Goal: Information Seeking & Learning: Check status

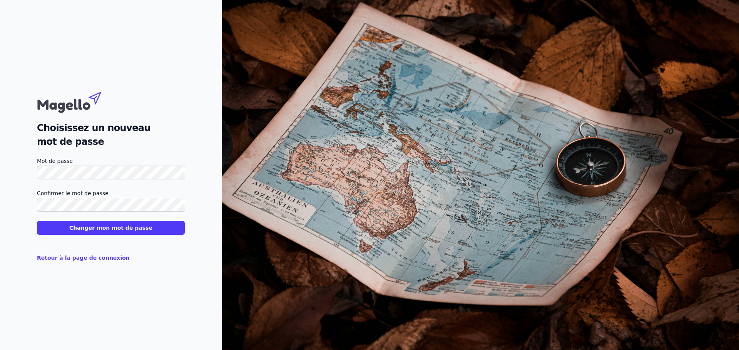
click at [37, 221] on button "Changer mon mot de passe" at bounding box center [111, 228] width 148 height 14
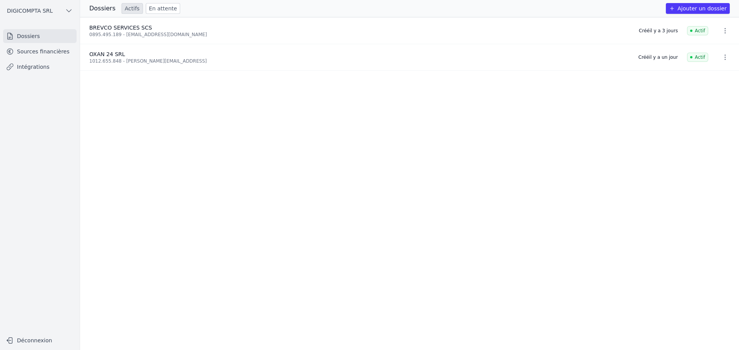
click at [487, 155] on ul "BREVCO SERVICES SCS 0895.495.189 - digicompta@outlook.com Créé il y a 3 jours A…" at bounding box center [409, 183] width 659 height 333
click at [209, 96] on ul "BREVCO SERVICES SCS 0895.495.189 - digicompta@outlook.com Créé il y a 3 jours A…" at bounding box center [409, 183] width 659 height 333
click at [95, 54] on span "OXAN 24 SRL" at bounding box center [107, 54] width 36 height 6
click at [116, 92] on ul "BREVCO SERVICES SCS 0895.495.189 - digicompta@outlook.com Créé il y a 3 jours A…" at bounding box center [409, 183] width 659 height 333
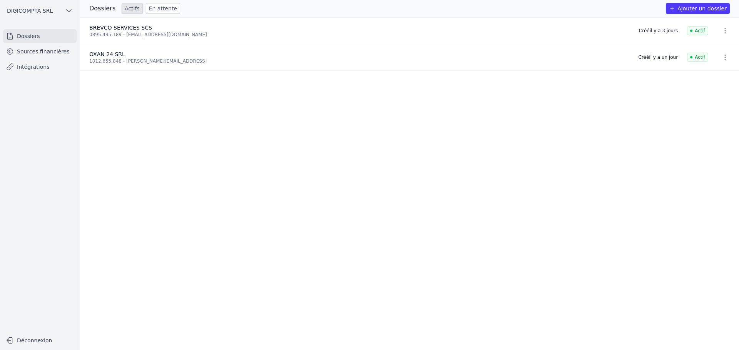
click at [135, 100] on ul "BREVCO SERVICES SCS 0895.495.189 - digicompta@outlook.com Créé il y a 3 jours A…" at bounding box center [409, 183] width 659 height 333
click at [38, 10] on span "DIGICOMPTA SRL" at bounding box center [30, 11] width 46 height 8
click at [45, 32] on link "DIGICOMPTA SRL" at bounding box center [46, 27] width 66 height 15
click at [65, 12] on button "DIGICOMPTA SRL" at bounding box center [39, 11] width 73 height 12
click at [39, 71] on div at bounding box center [369, 175] width 739 height 350
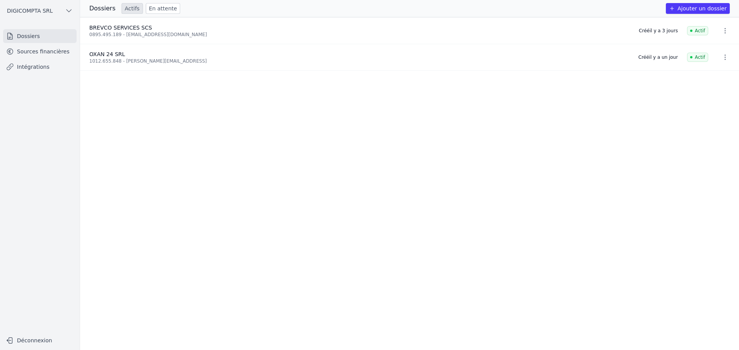
click at [38, 66] on link "Intégrations" at bounding box center [39, 67] width 73 height 14
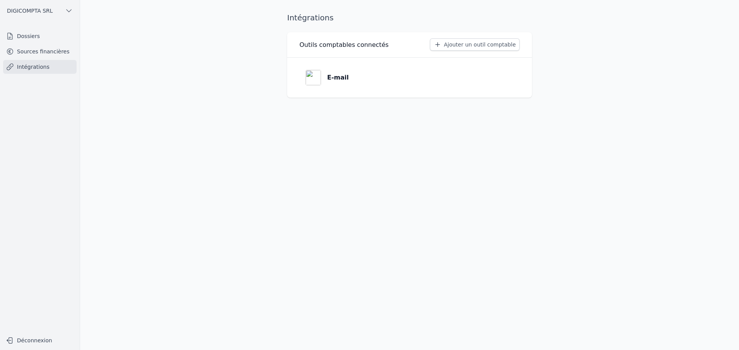
click at [40, 45] on link "Sources financières" at bounding box center [39, 52] width 73 height 14
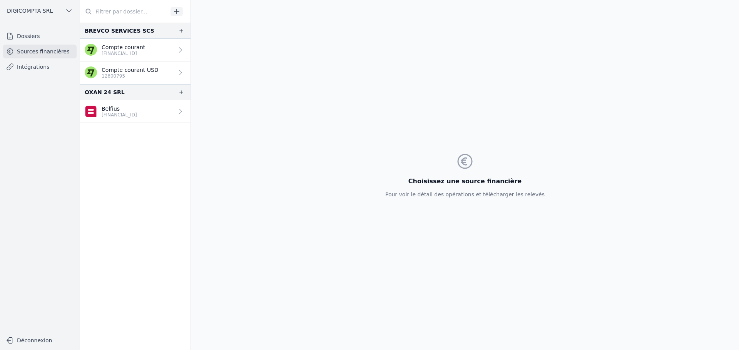
click at [113, 113] on p "BE34 0689 5285 6790" at bounding box center [119, 115] width 35 height 6
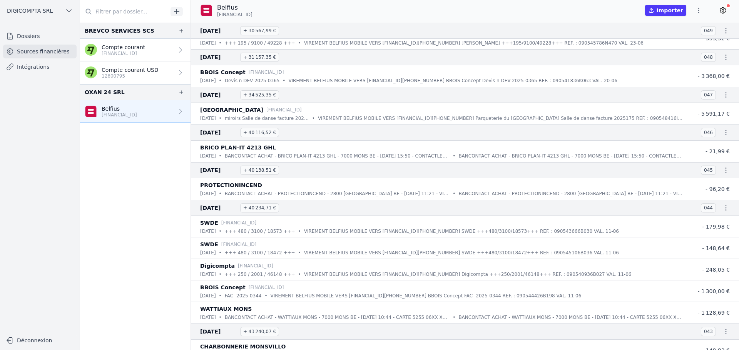
scroll to position [77, 0]
click at [297, 264] on div "Digicompta BE63 3632 1444 4408" at bounding box center [441, 264] width 483 height 9
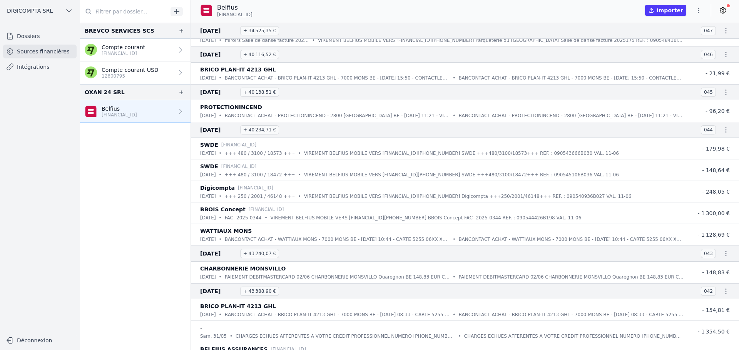
scroll to position [0, 0]
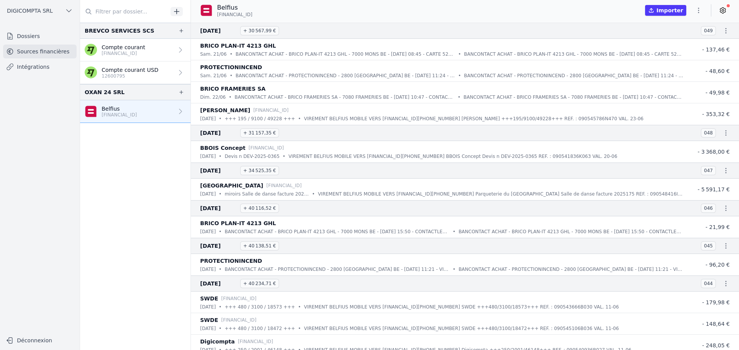
click at [107, 52] on p "BE23 9671 8573 8491" at bounding box center [123, 53] width 43 height 6
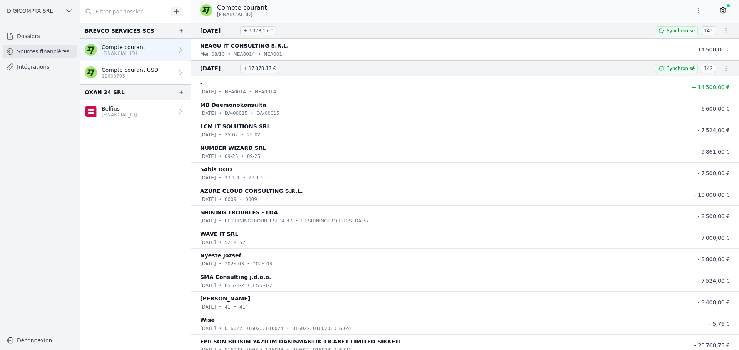
click at [61, 13] on button "DIGICOMPTA SRL" at bounding box center [39, 11] width 73 height 12
click at [130, 78] on div at bounding box center [369, 175] width 739 height 350
click at [130, 75] on p "12600795" at bounding box center [130, 76] width 57 height 6
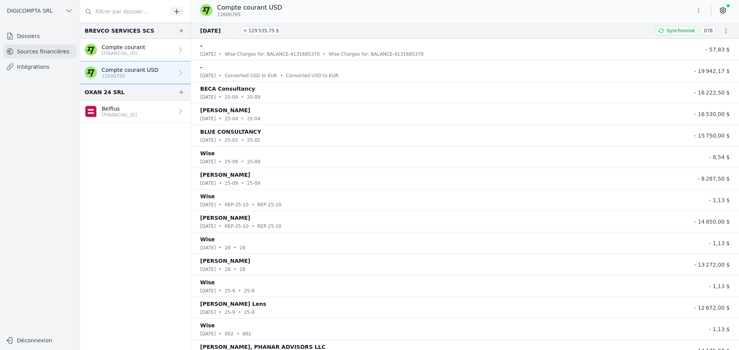
click at [150, 195] on nav "BREVCO SERVICES SCS Compte courant BE23 9671 8573 8491 Compte courant USD 12600…" at bounding box center [135, 187] width 110 height 328
click at [135, 117] on p "BE34 0689 5285 6790" at bounding box center [119, 115] width 35 height 6
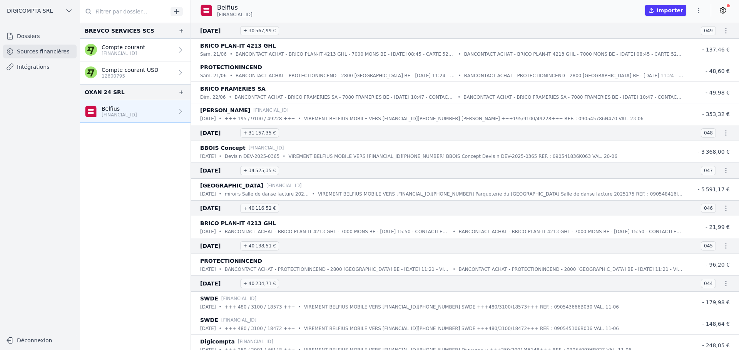
click at [44, 5] on button "DIGICOMPTA SRL" at bounding box center [39, 11] width 73 height 12
click at [46, 11] on div at bounding box center [369, 175] width 739 height 350
click at [30, 40] on link "Dossiers" at bounding box center [39, 36] width 73 height 14
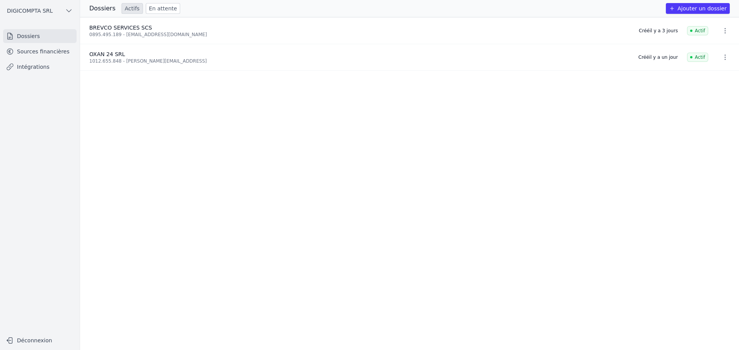
click at [138, 30] on span "BREVCO SERVICES SCS" at bounding box center [120, 28] width 63 height 6
click at [721, 58] on icon "button" at bounding box center [725, 57] width 8 height 8
click at [338, 146] on div at bounding box center [369, 175] width 739 height 350
click at [26, 51] on link "Sources financières" at bounding box center [39, 52] width 73 height 14
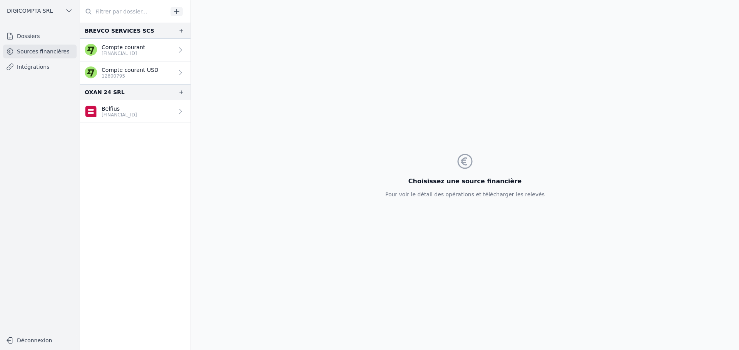
click at [25, 69] on link "Intégrations" at bounding box center [39, 67] width 73 height 14
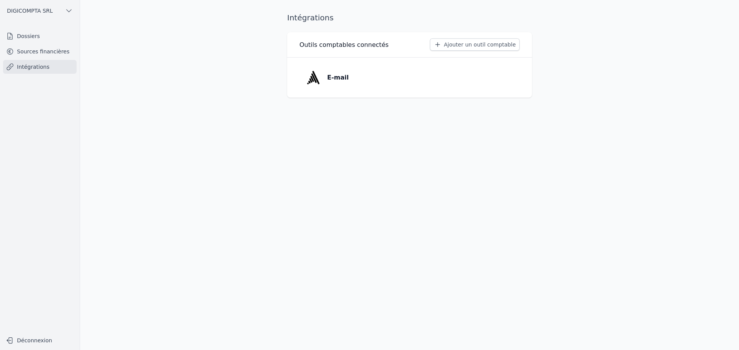
click at [34, 47] on link "Sources financières" at bounding box center [39, 52] width 73 height 14
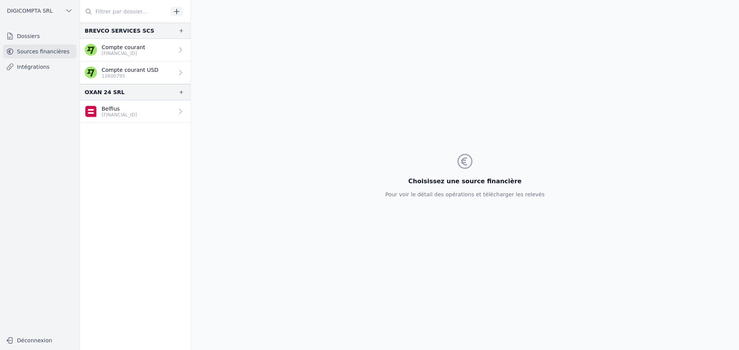
click at [112, 112] on p "BE34 0689 5285 6790" at bounding box center [119, 115] width 35 height 6
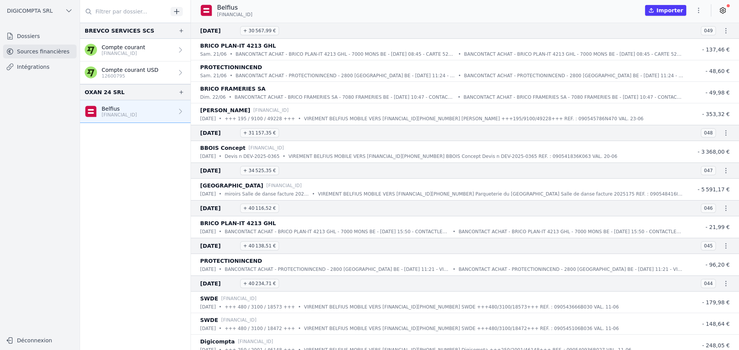
click at [122, 73] on p "12600795" at bounding box center [130, 76] width 57 height 6
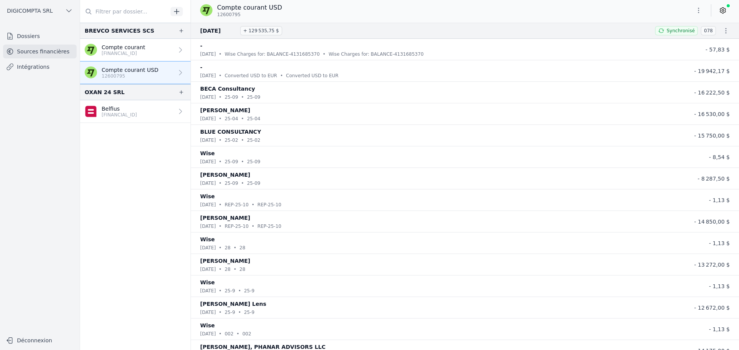
click at [133, 57] on link "Compte courant BE23 9671 8573 8491" at bounding box center [135, 50] width 110 height 23
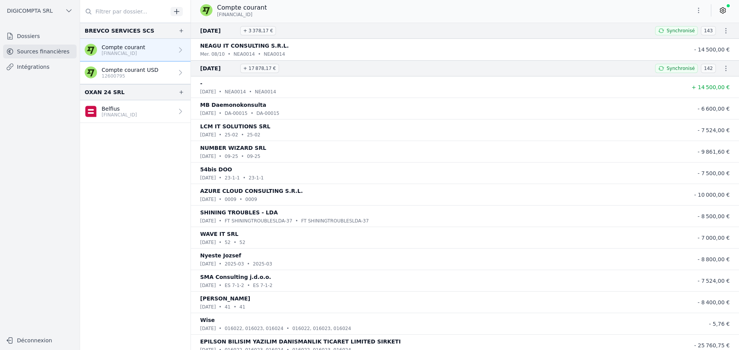
click at [339, 52] on div "mer. 08/10 • NEA0014 • NEA0014" at bounding box center [441, 54] width 483 height 8
drag, startPoint x: 287, startPoint y: 45, endPoint x: 197, endPoint y: 44, distance: 90.8
click at [197, 44] on li "NEAGU IT CONSULTING S.R.L. mer. 08/10 • NEA0014 • NEA0014 - 14 500,00 €" at bounding box center [465, 50] width 548 height 22
copy p "NEAGU IT CONSULTING S.R.L."
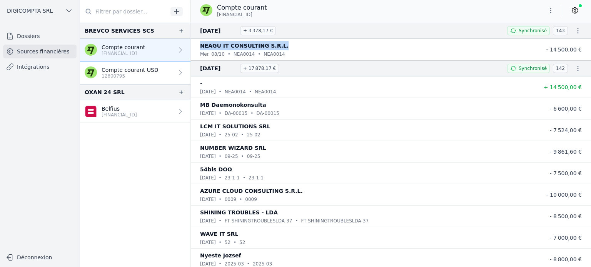
click at [28, 35] on link "Dossiers" at bounding box center [39, 36] width 73 height 14
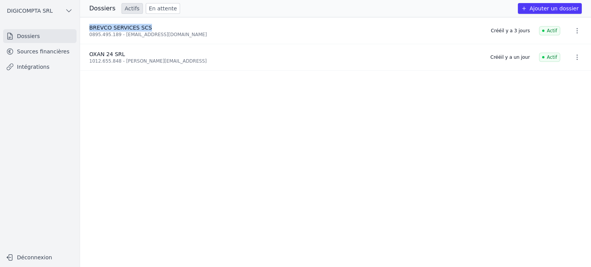
drag, startPoint x: 156, startPoint y: 26, endPoint x: 87, endPoint y: 27, distance: 69.3
click at [87, 27] on li "BREVCO SERVICES SCS 0895.495.189 - digicompta@outlook.com Créé il y a 3 jours A…" at bounding box center [335, 31] width 511 height 27
click at [102, 28] on span "BREVCO SERVICES SCS" at bounding box center [120, 28] width 63 height 6
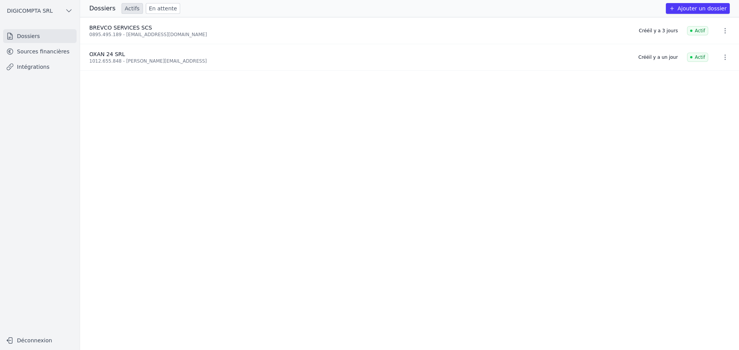
click at [724, 60] on icon "button" at bounding box center [725, 57] width 8 height 8
click at [454, 189] on div at bounding box center [369, 175] width 739 height 350
click at [108, 155] on ul "BREVCO SERVICES SCS 0895.495.189 - digicompta@outlook.com Créé il y a 3 jours A…" at bounding box center [409, 183] width 659 height 333
click at [69, 12] on icon "button" at bounding box center [69, 11] width 8 height 8
click at [69, 12] on div at bounding box center [369, 175] width 739 height 350
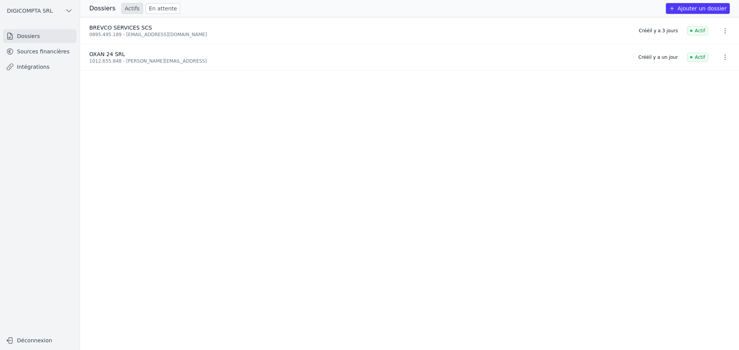
click at [179, 202] on ul "BREVCO SERVICES SCS 0895.495.189 - digicompta@outlook.com Créé il y a 3 jours A…" at bounding box center [409, 183] width 659 height 333
click at [158, 8] on link "En attente" at bounding box center [163, 8] width 34 height 11
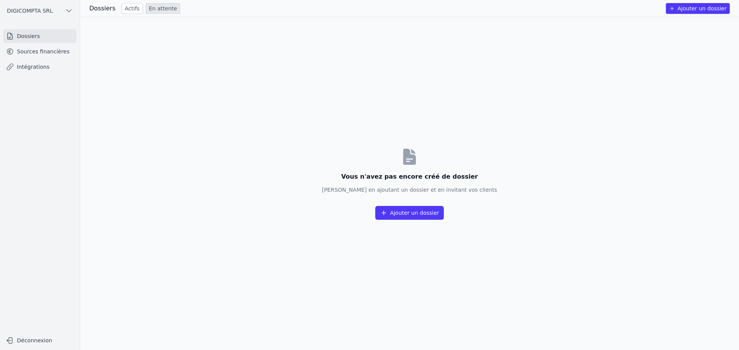
click at [126, 9] on link "Actifs" at bounding box center [132, 8] width 21 height 11
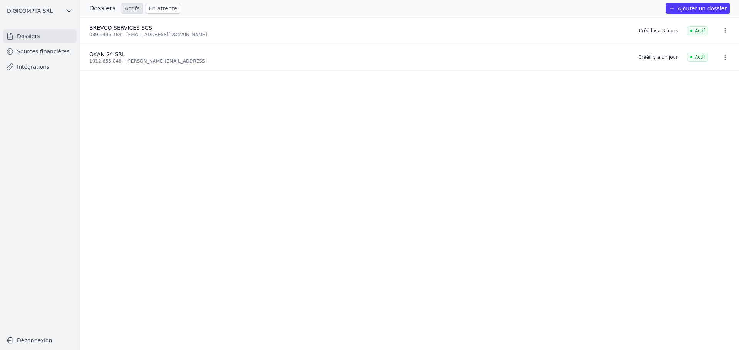
click at [38, 15] on button "DIGICOMPTA SRL" at bounding box center [39, 11] width 73 height 12
click at [39, 13] on div at bounding box center [369, 175] width 739 height 350
click at [459, 242] on ul "BREVCO SERVICES SCS 0895.495.189 - digicompta@outlook.com Créé il y a 3 jours A…" at bounding box center [409, 183] width 659 height 333
click at [117, 147] on ul "BREVCO SERVICES SCS 0895.495.189 - digicompta@outlook.com Créé il y a 3 jours A…" at bounding box center [409, 183] width 659 height 333
click at [290, 236] on ul "BREVCO SERVICES SCS 0895.495.189 - digicompta@outlook.com Créé il y a 3 jours A…" at bounding box center [409, 183] width 659 height 333
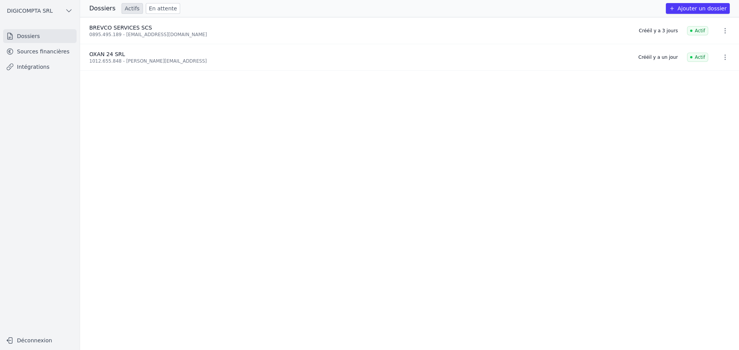
click at [70, 10] on icon "button" at bounding box center [69, 11] width 8 height 8
click at [70, 10] on div at bounding box center [369, 175] width 739 height 350
click at [32, 53] on link "Sources financières" at bounding box center [39, 52] width 73 height 14
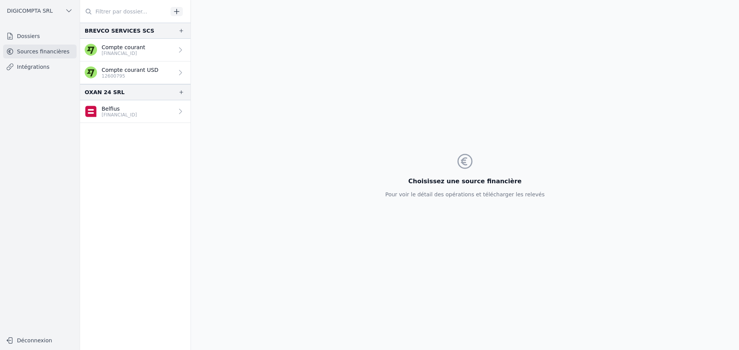
click at [136, 54] on p "BE23 9671 8573 8491" at bounding box center [123, 53] width 43 height 6
click at [124, 48] on p "Compte courant" at bounding box center [123, 47] width 43 height 8
click at [167, 58] on link "Compte courant BE23 9671 8573 8491" at bounding box center [135, 50] width 110 height 23
click at [182, 48] on link "Compte courant BE23 9671 8573 8491" at bounding box center [135, 50] width 110 height 23
click at [143, 65] on link "Compte courant USD 12600795" at bounding box center [135, 73] width 110 height 23
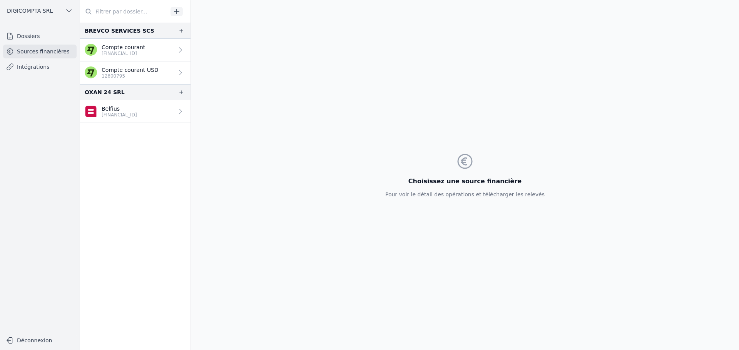
click at [129, 119] on link "Belfius BE34 0689 5285 6790" at bounding box center [135, 111] width 110 height 23
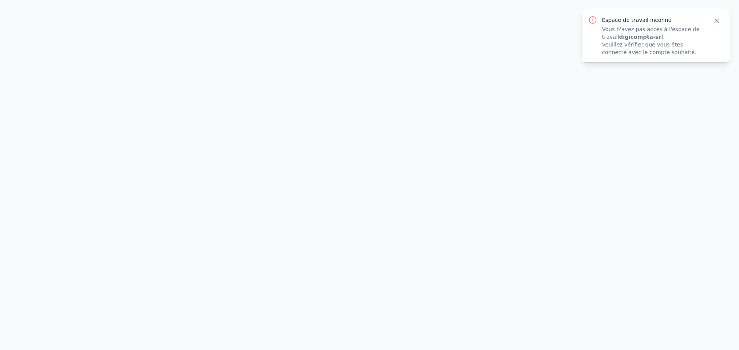
drag, startPoint x: 130, startPoint y: 188, endPoint x: 127, endPoint y: 192, distance: 4.5
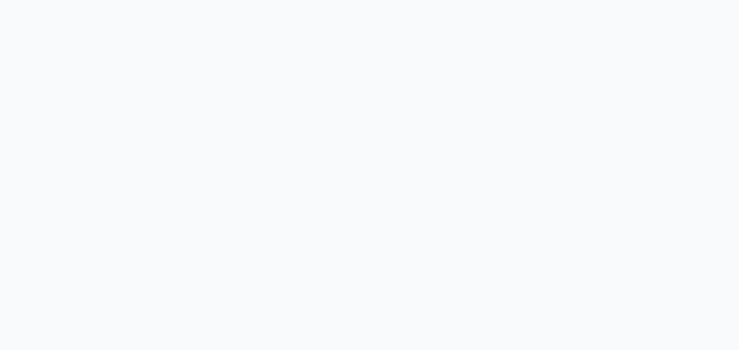
click at [232, 0] on html at bounding box center [369, 0] width 739 height 0
drag, startPoint x: 523, startPoint y: 71, endPoint x: 571, endPoint y: 86, distance: 50.5
